Goal: Find specific page/section: Find specific page/section

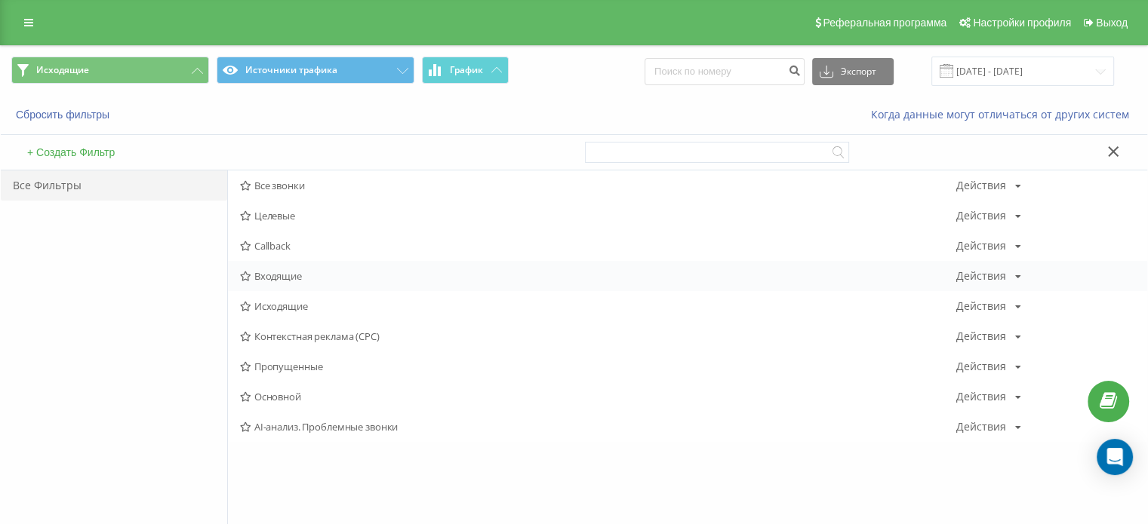
click at [282, 271] on span "Входящие" at bounding box center [598, 276] width 716 height 11
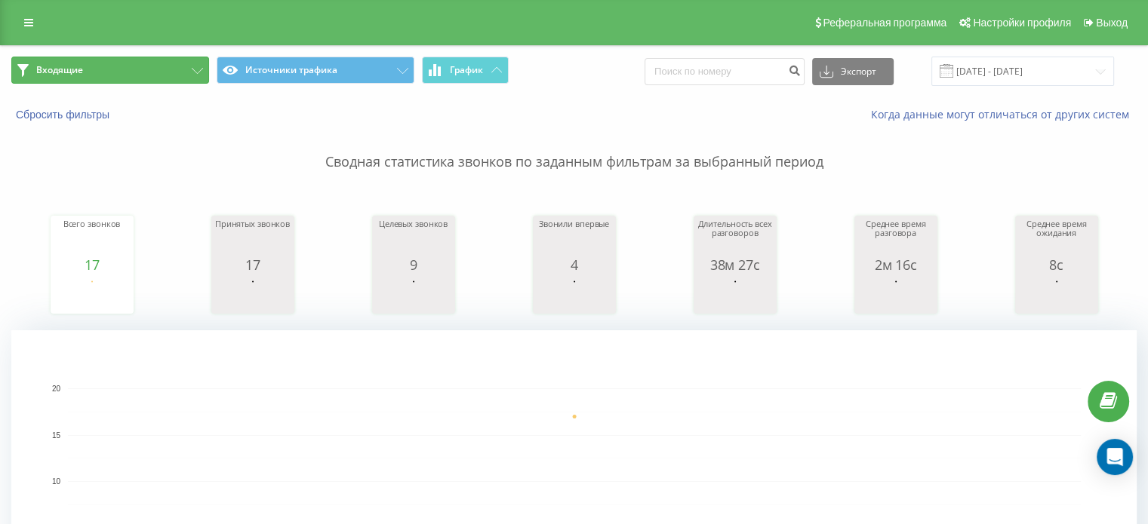
click at [197, 77] on button "Входящие" at bounding box center [110, 70] width 198 height 27
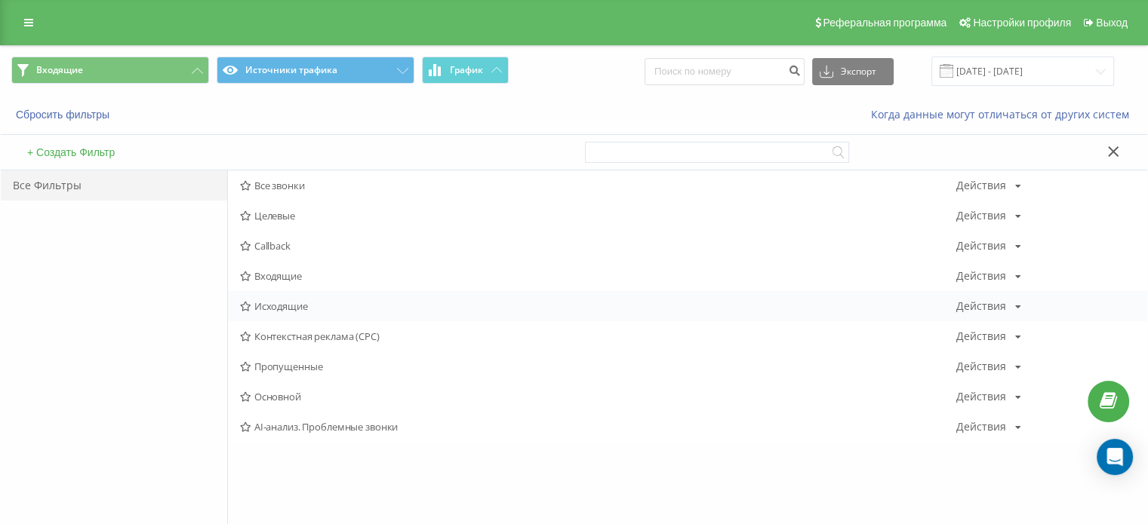
drag, startPoint x: 311, startPoint y: 290, endPoint x: 319, endPoint y: 299, distance: 12.3
click at [311, 290] on div "Все звонки Действия Редактировать Копировать Удалить По умолчанию Поделиться Це…" at bounding box center [687, 307] width 919 height 272
click at [324, 304] on span "Исходящие" at bounding box center [598, 306] width 716 height 11
